Goal: Task Accomplishment & Management: Complete application form

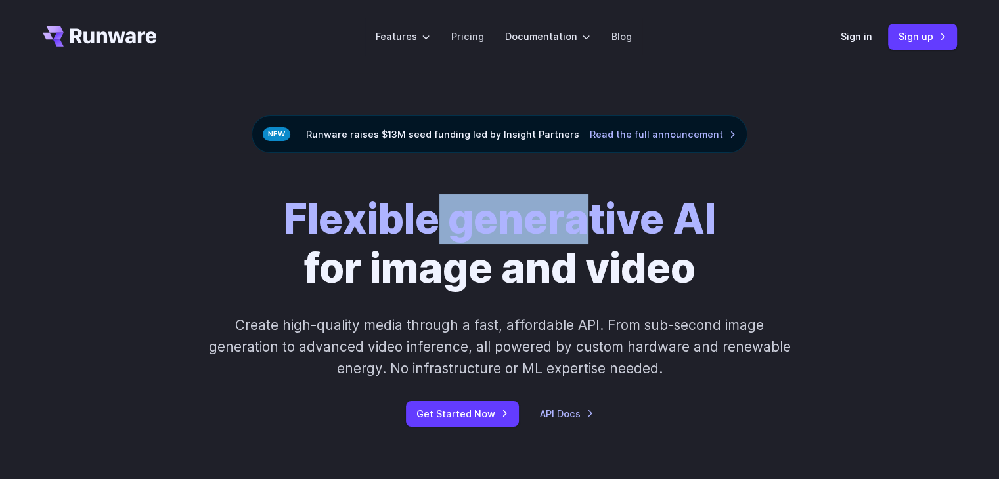
drag, startPoint x: 441, startPoint y: 219, endPoint x: 584, endPoint y: 219, distance: 143.2
click at [583, 219] on strong "Flexible generative AI" at bounding box center [500, 218] width 432 height 49
click at [585, 219] on strong "Flexible generative AI" at bounding box center [500, 218] width 432 height 49
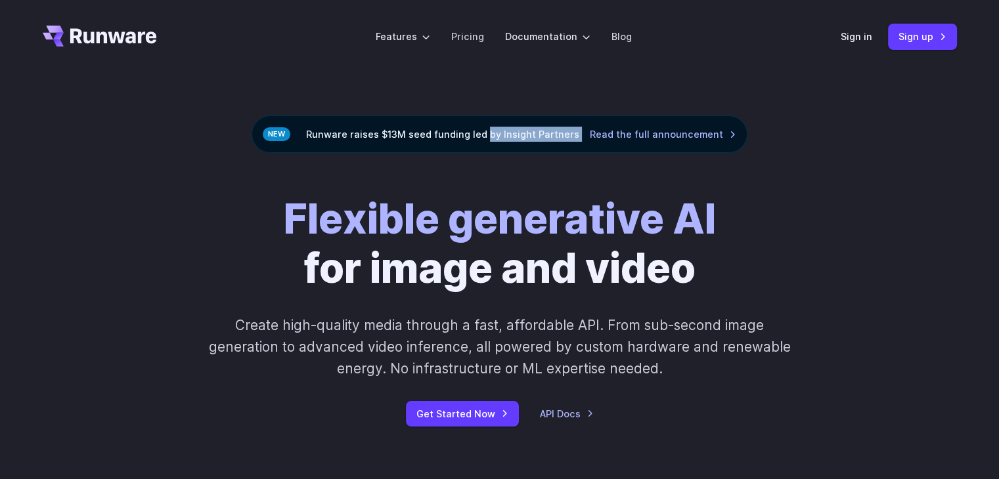
drag, startPoint x: 486, startPoint y: 131, endPoint x: 528, endPoint y: 137, distance: 42.4
click at [529, 143] on div "Runware raises $13M seed funding led by Insight Partners Read the full announce…" at bounding box center [500, 134] width 496 height 37
click at [527, 129] on div "Runware raises $13M seed funding led by Insight Partners Read the full announce…" at bounding box center [500, 134] width 496 height 37
click at [481, 420] on link "Get Started Now" at bounding box center [462, 414] width 113 height 26
